Goal: Task Accomplishment & Management: Manage account settings

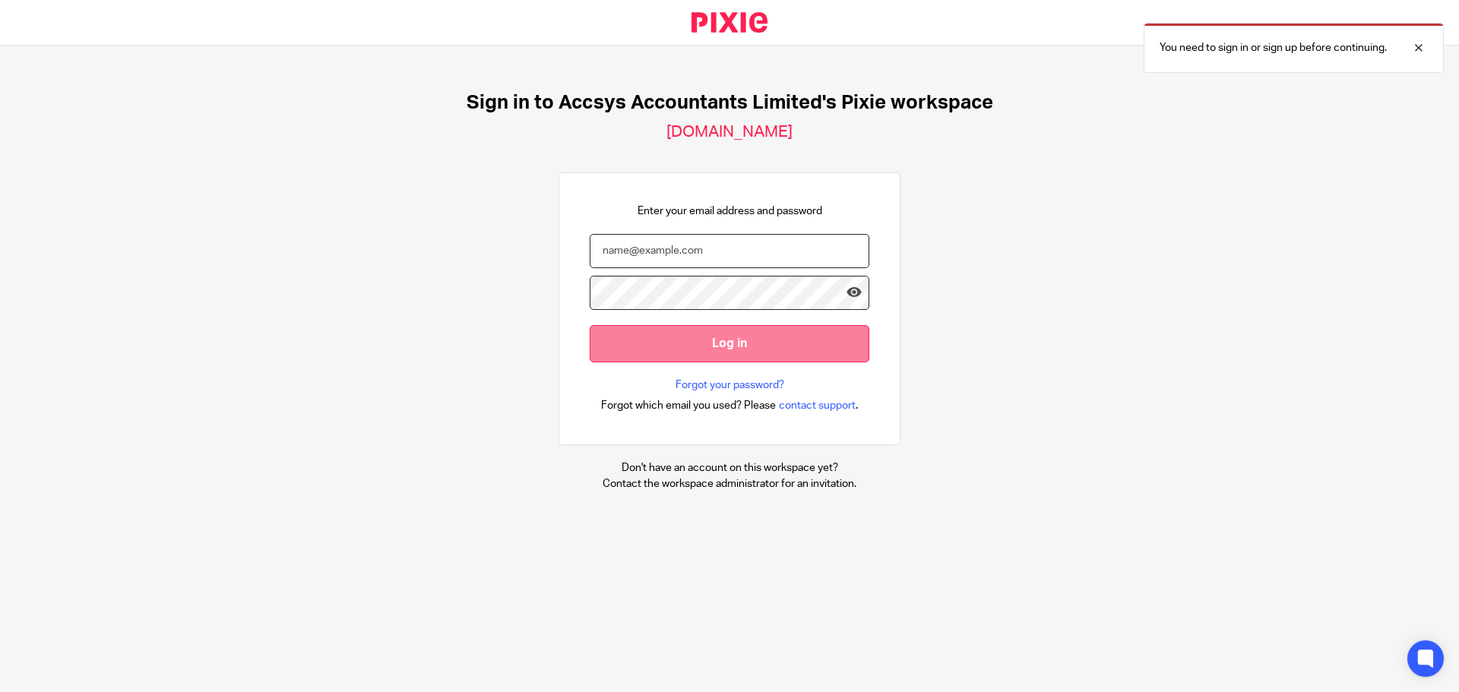
type input "will@accsysltd.co.uk"
click at [685, 346] on input "Log in" at bounding box center [730, 343] width 280 height 37
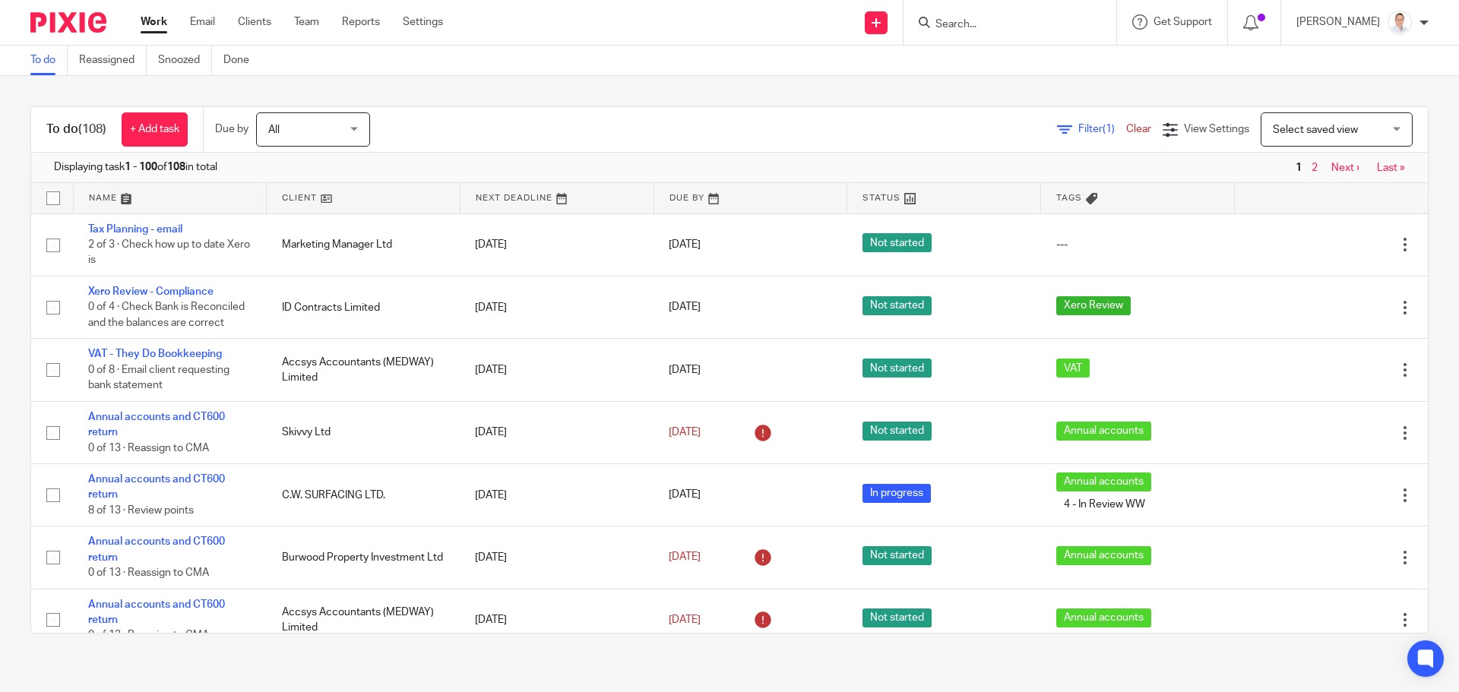
click at [1002, 23] on input "Search" at bounding box center [1002, 25] width 137 height 14
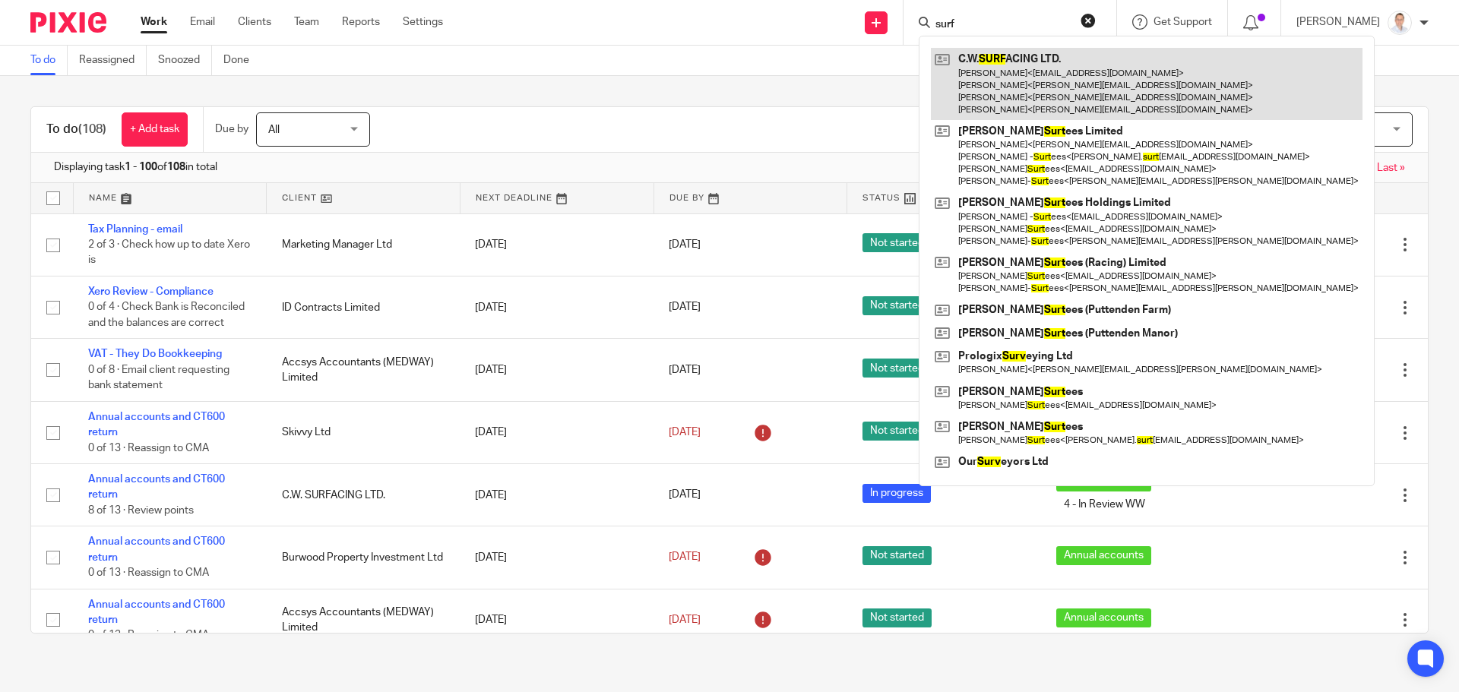
type input "surf"
click at [1043, 81] on link at bounding box center [1147, 84] width 432 height 72
click at [1034, 76] on link at bounding box center [1147, 84] width 432 height 72
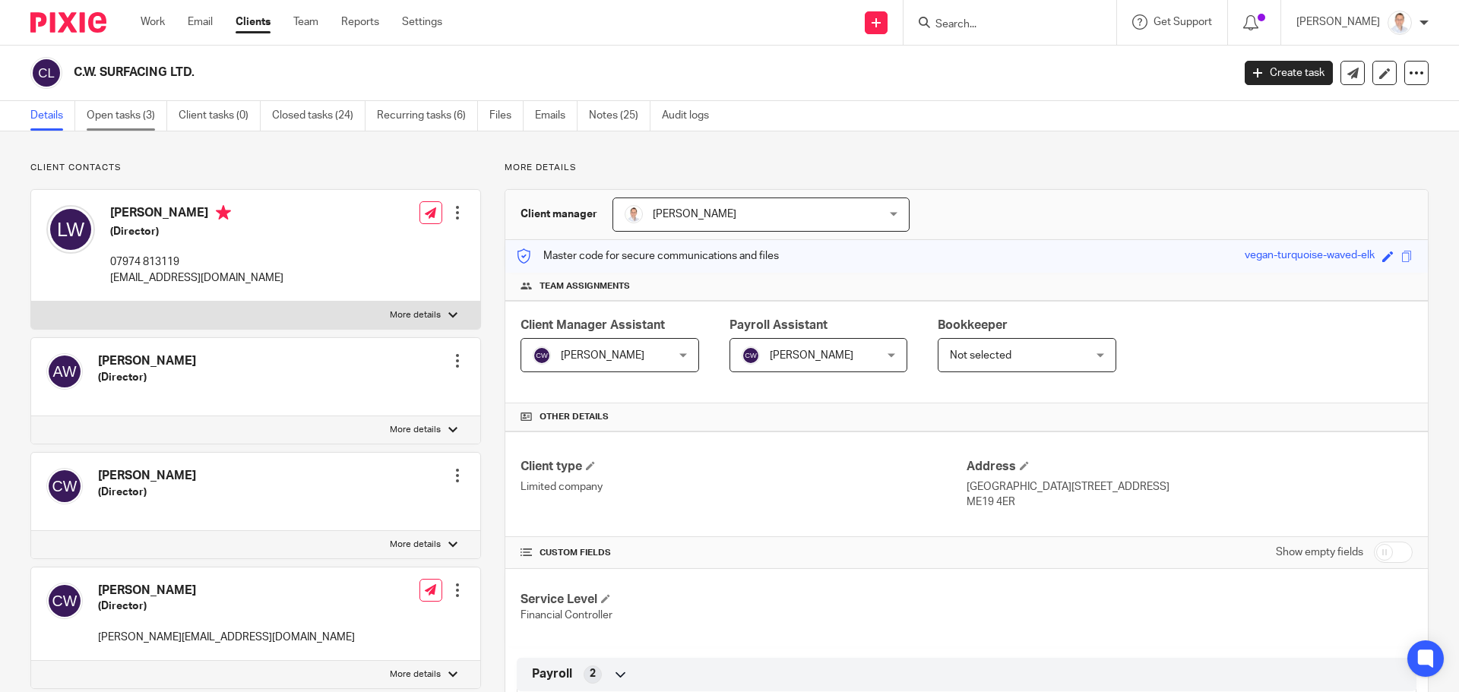
click at [101, 111] on link "Open tasks (3)" at bounding box center [127, 116] width 81 height 30
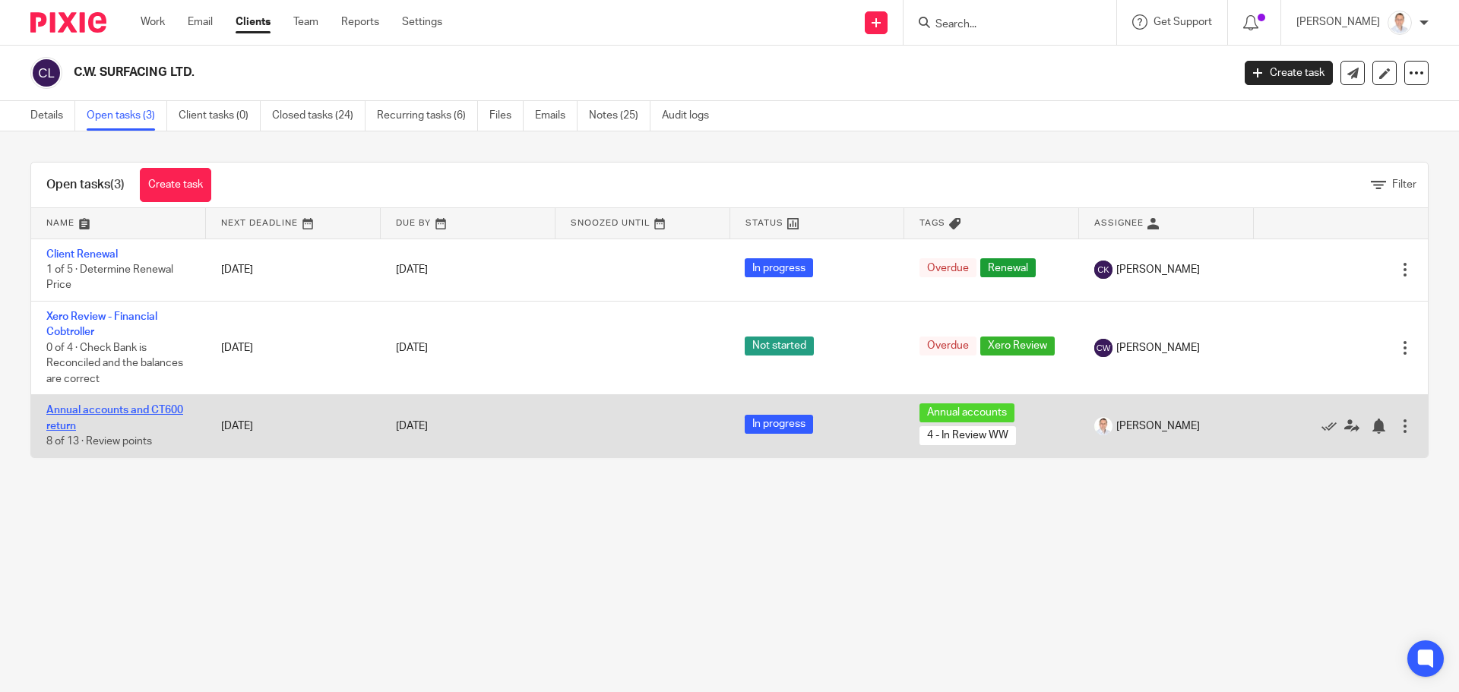
click at [91, 408] on link "Annual accounts and CT600 return" at bounding box center [114, 418] width 137 height 26
